Goal: Task Accomplishment & Management: Manage account settings

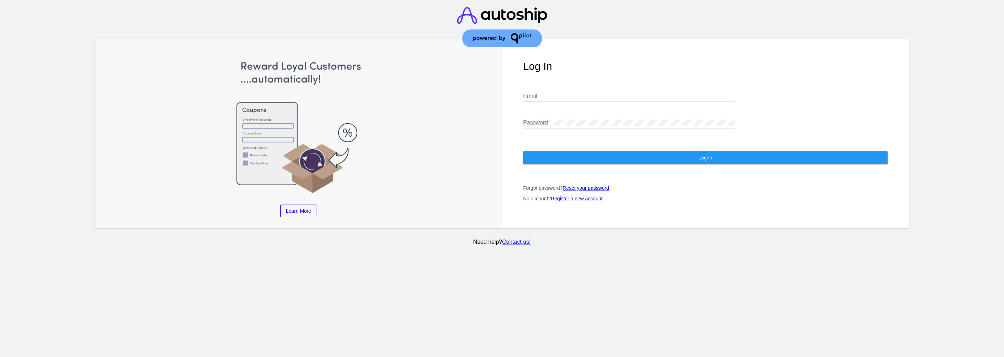
click at [545, 75] on div "Log In Email Password Log In Forgot password? Reset your password No account? R…" at bounding box center [705, 133] width 407 height 189
click at [541, 86] on div "Email" at bounding box center [629, 94] width 212 height 16
type input "11"
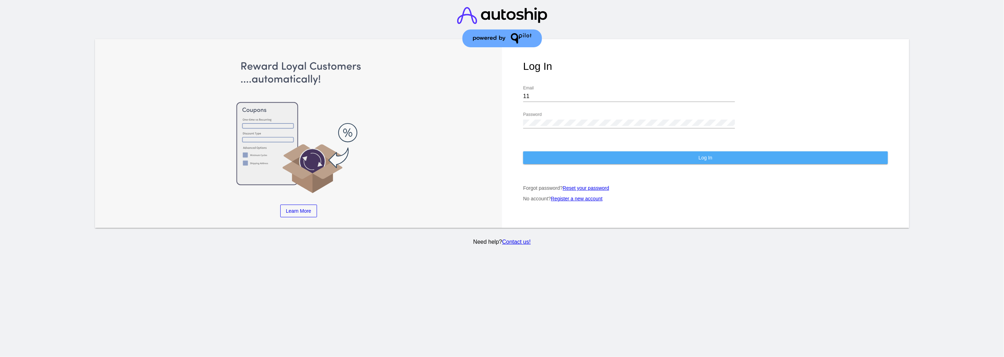
click at [575, 151] on button "Log In" at bounding box center [705, 157] width 365 height 13
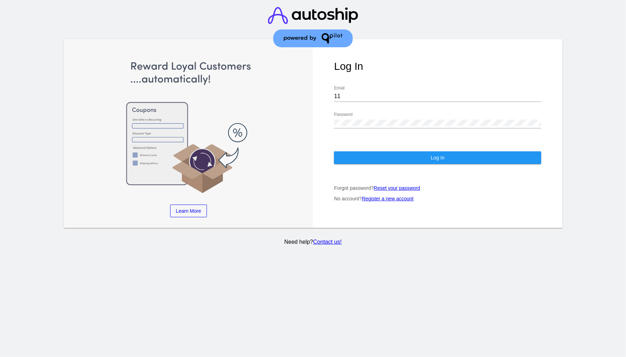
drag, startPoint x: 521, startPoint y: 158, endPoint x: 530, endPoint y: 145, distance: 16.2
click at [518, 159] on div "Log In 11 Email Password Log In Forgot password? Reset your password No account…" at bounding box center [437, 133] width 249 height 189
click at [482, 160] on div "Log In 11 Email Password Log In Forgot password? Reset your password No account…" at bounding box center [437, 133] width 249 height 189
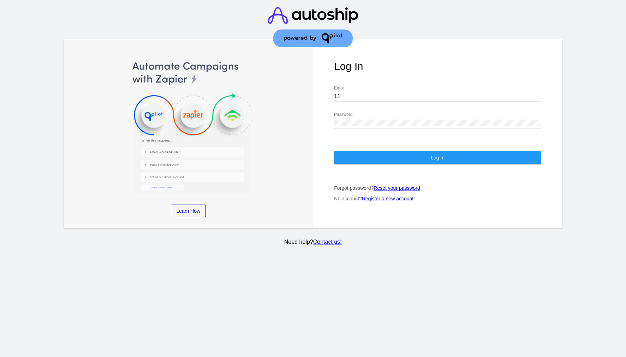
drag, startPoint x: 481, startPoint y: 155, endPoint x: 496, endPoint y: 149, distance: 16.1
click at [484, 154] on button "Log In" at bounding box center [437, 157] width 207 height 13
